Goal: Use online tool/utility: Utilize a website feature to perform a specific function

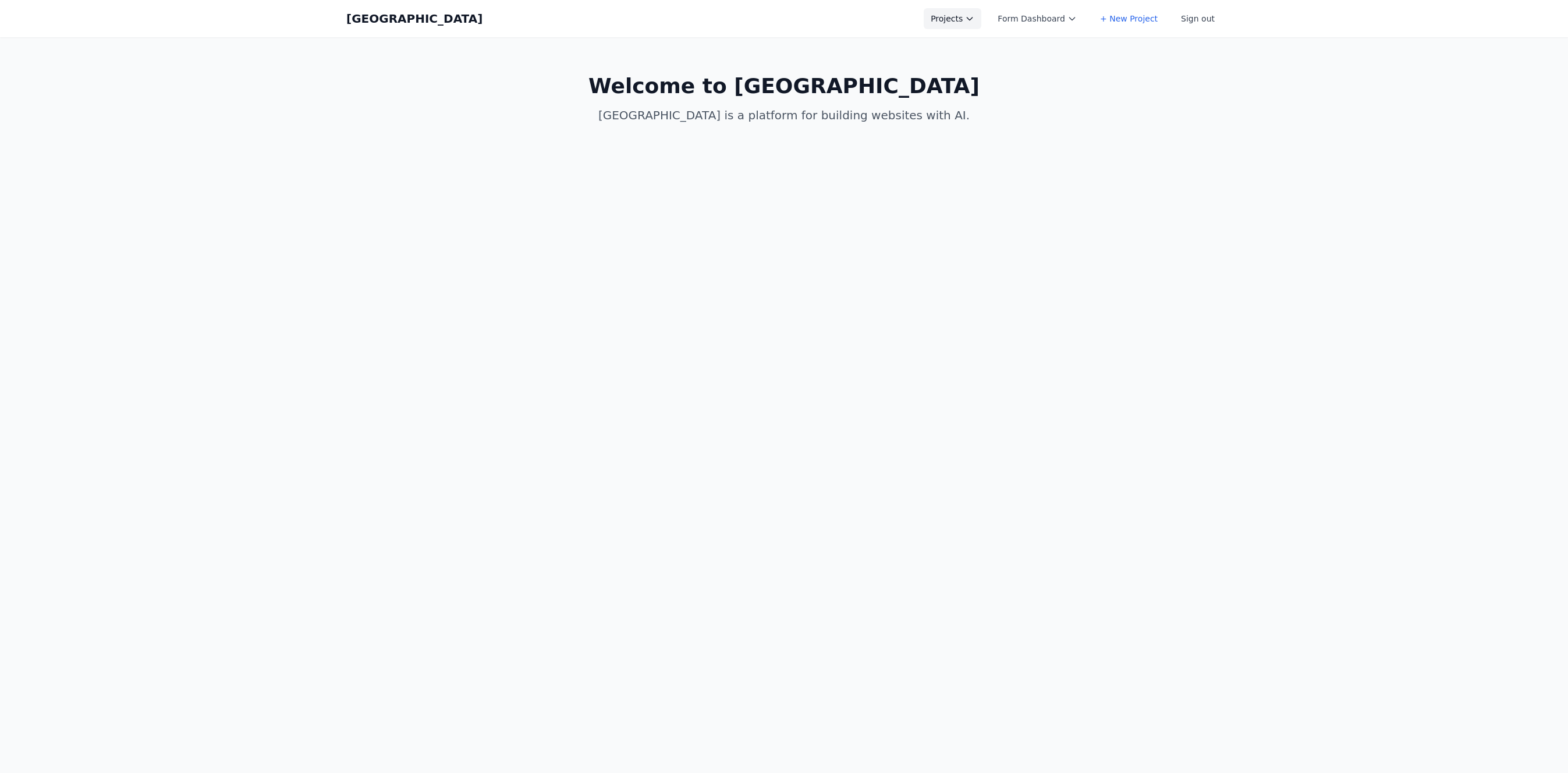
click at [957, 19] on button "Projects" at bounding box center [952, 18] width 58 height 21
click at [984, 52] on link "arnie.io" at bounding box center [989, 52] width 130 height 33
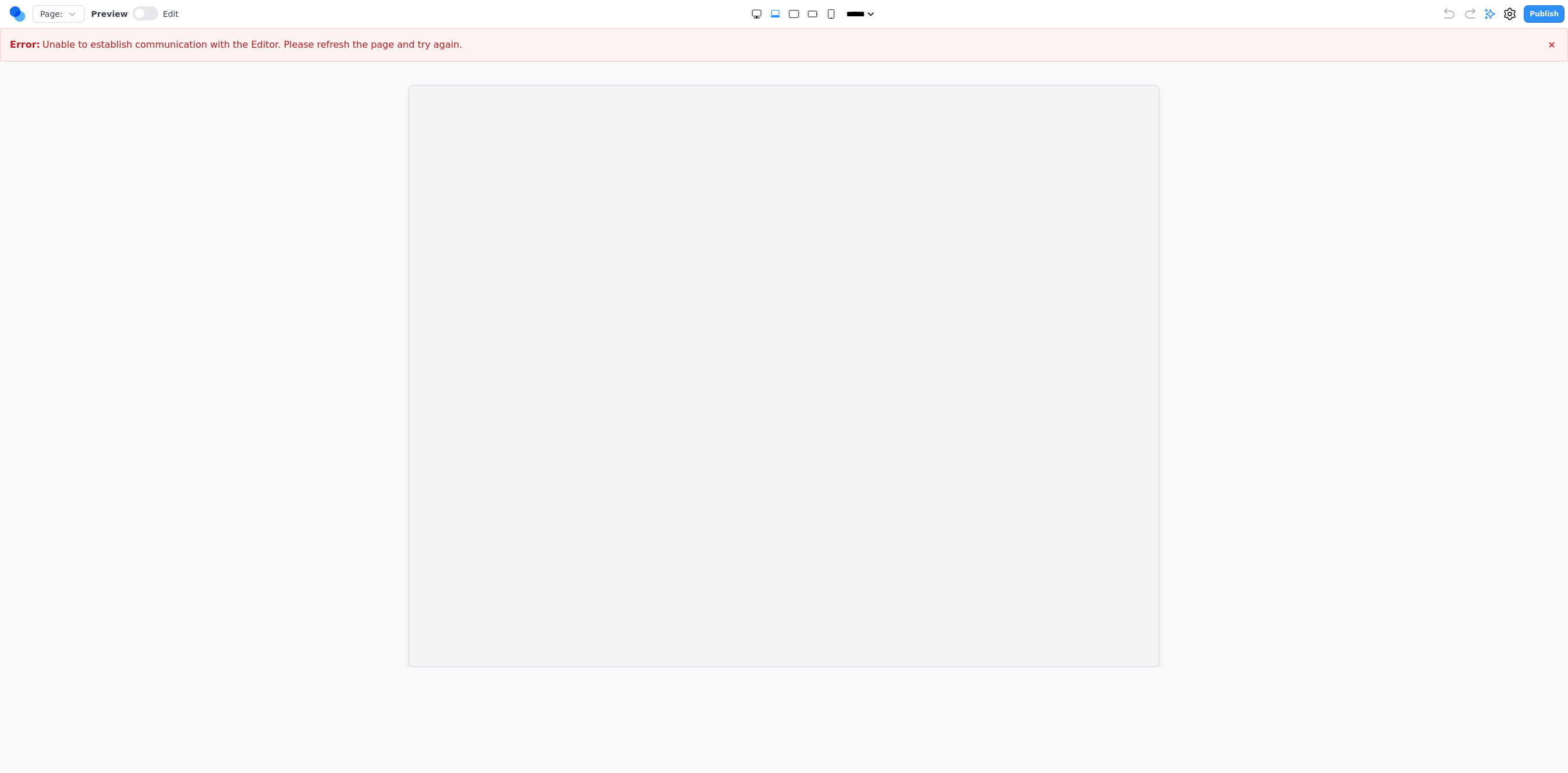
click at [339, 207] on div at bounding box center [784, 376] width 1522 height 582
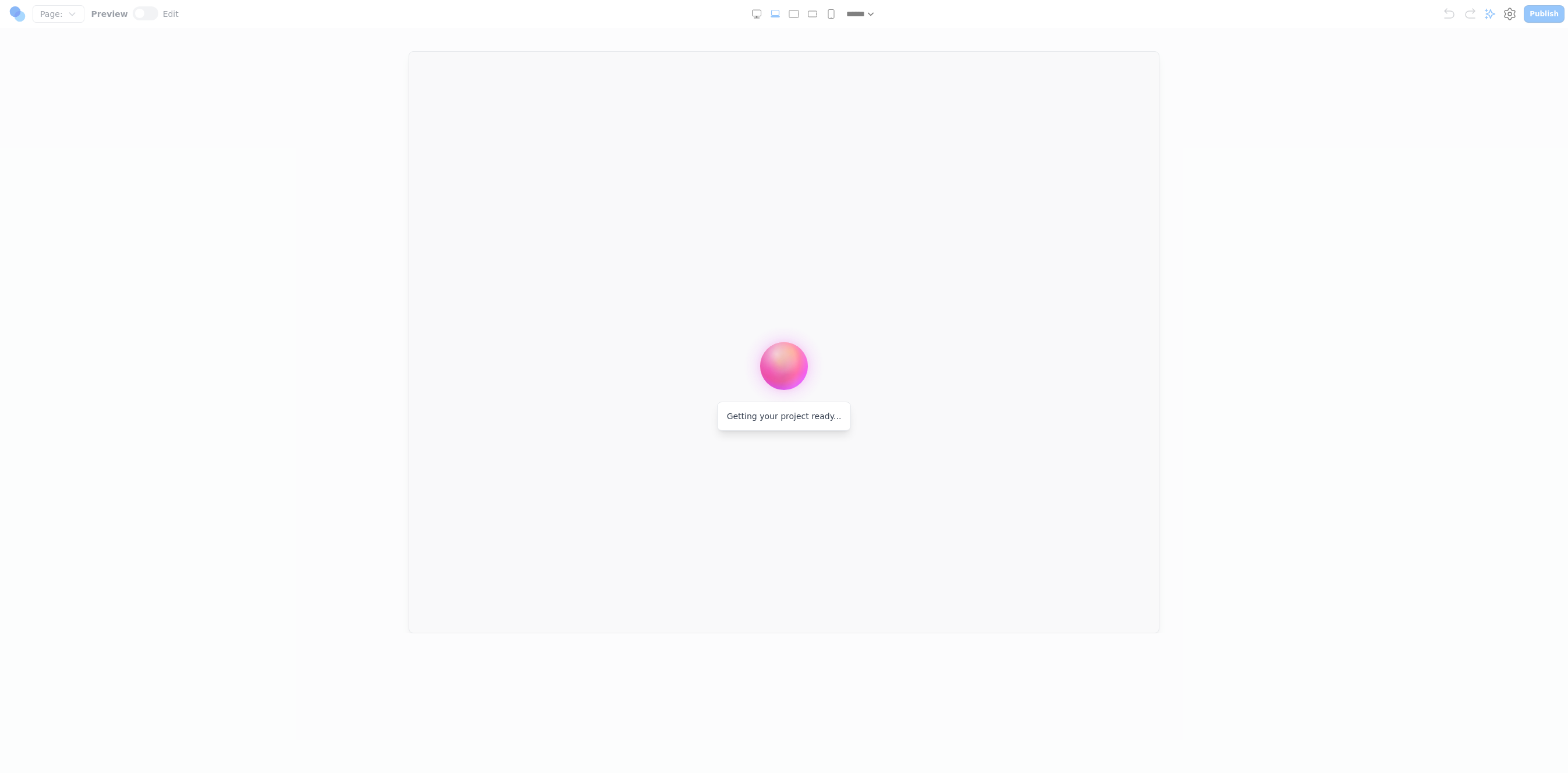
drag, startPoint x: 730, startPoint y: 357, endPoint x: 900, endPoint y: 458, distance: 197.7
click at [900, 458] on div "Getting your project ready..." at bounding box center [784, 386] width 1568 height 773
drag, startPoint x: 800, startPoint y: 431, endPoint x: 775, endPoint y: 423, distance: 26.2
click at [783, 427] on div "Getting your project ready..." at bounding box center [784, 386] width 1568 height 773
click at [775, 423] on div "Getting your project ready..." at bounding box center [784, 416] width 135 height 29
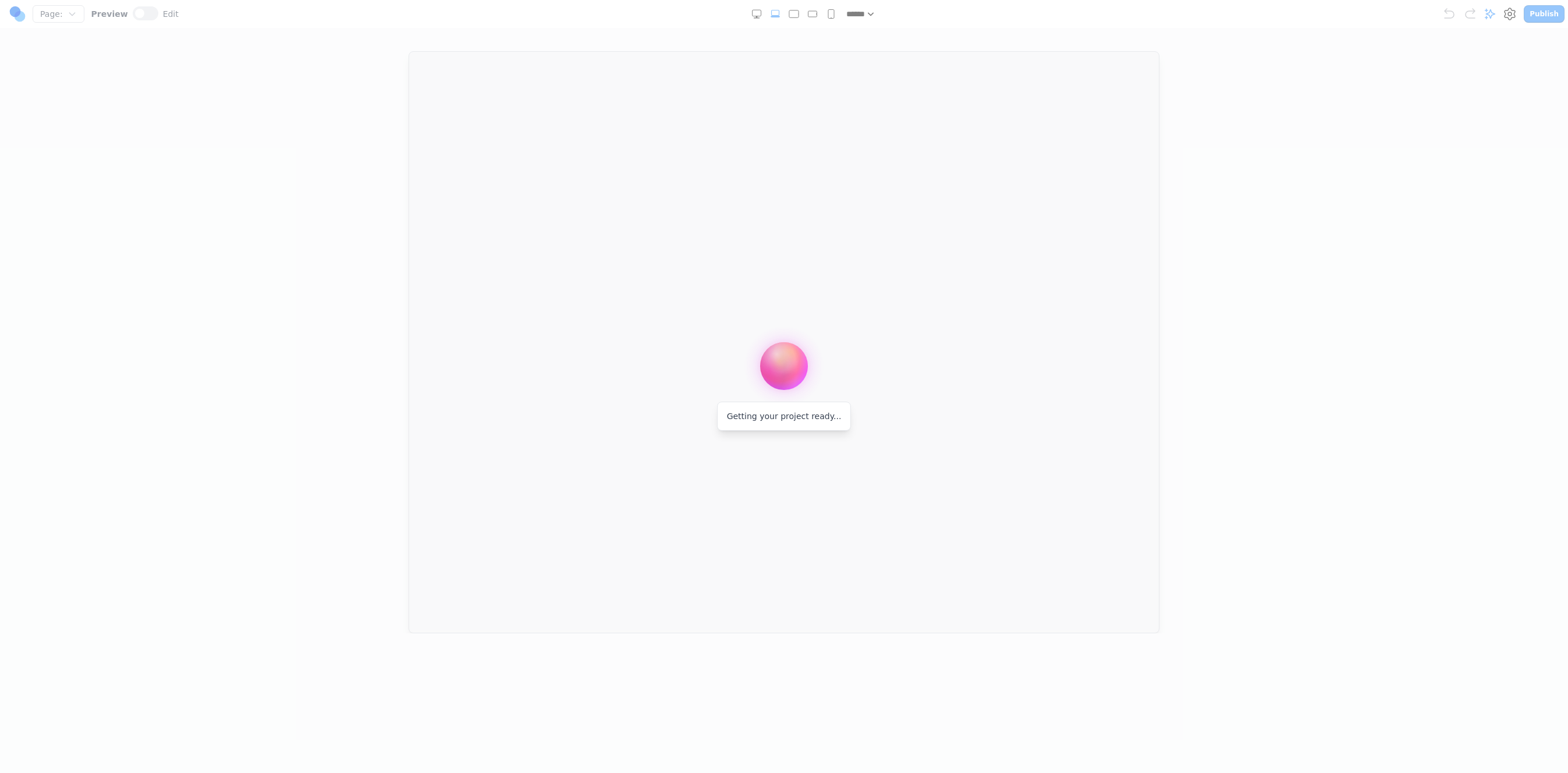
click at [775, 423] on div "Getting your project ready..." at bounding box center [784, 416] width 135 height 29
